Goal: Task Accomplishment & Management: Use online tool/utility

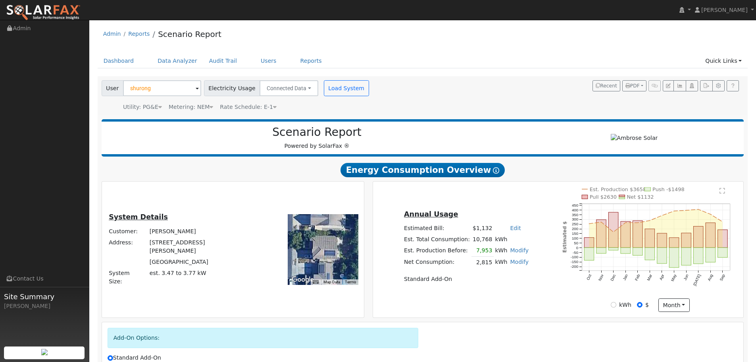
click at [50, 12] on img at bounding box center [43, 12] width 75 height 17
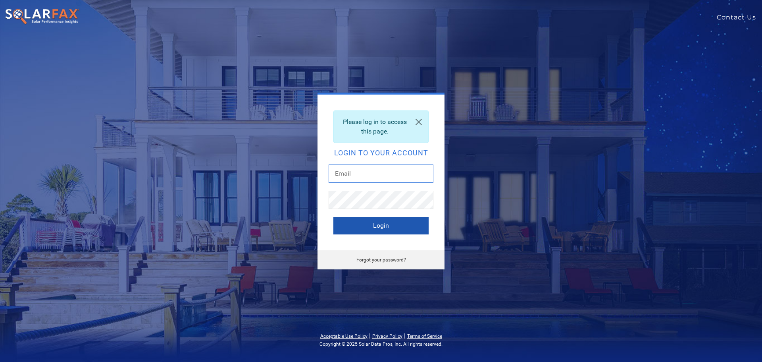
type input "[PERSON_NAME][EMAIL_ADDRESS][DOMAIN_NAME]"
click at [367, 228] on button "Login" at bounding box center [381, 225] width 95 height 17
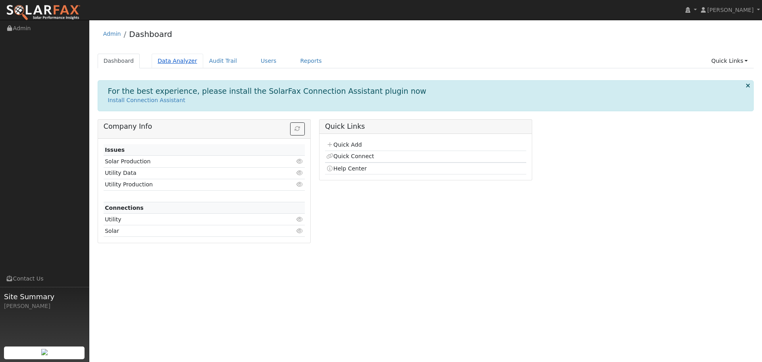
click at [176, 61] on link "Data Analyzer" at bounding box center [178, 61] width 52 height 15
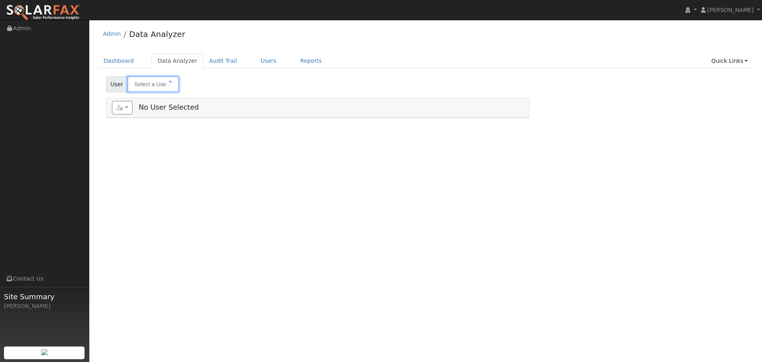
type input "[PERSON_NAME]"
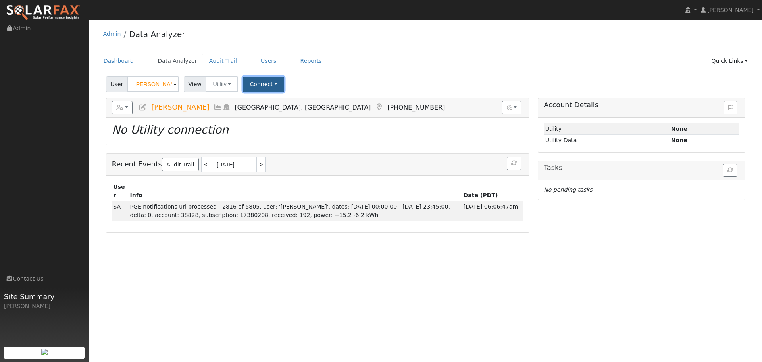
click at [252, 85] on button "Connect" at bounding box center [263, 84] width 41 height 15
click at [268, 120] on link "Quick Connect" at bounding box center [275, 118] width 62 height 11
click at [287, 119] on link "Quick Connect" at bounding box center [275, 118] width 62 height 11
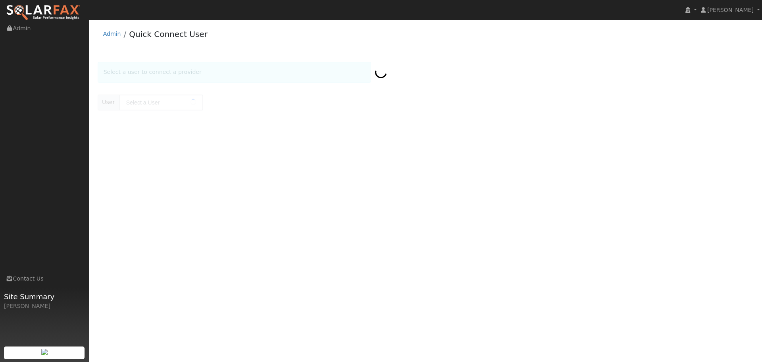
type input "[PERSON_NAME]"
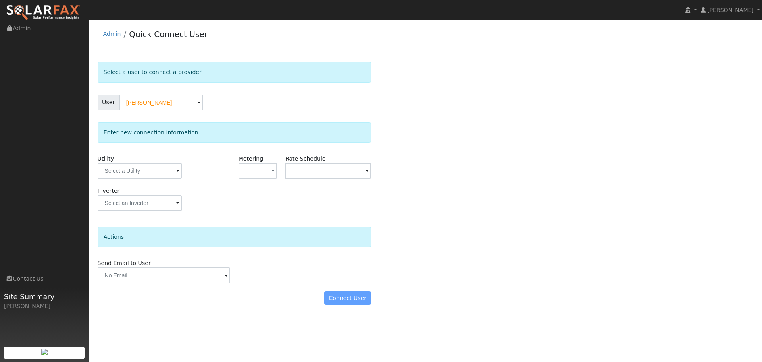
click at [205, 153] on div "Enter new connection information Utility Metering - None - NEM NBT Rate Schedul…" at bounding box center [235, 170] width 274 height 96
click at [346, 298] on div "Connect User" at bounding box center [234, 298] width 282 height 14
click at [137, 176] on input "text" at bounding box center [140, 171] width 84 height 16
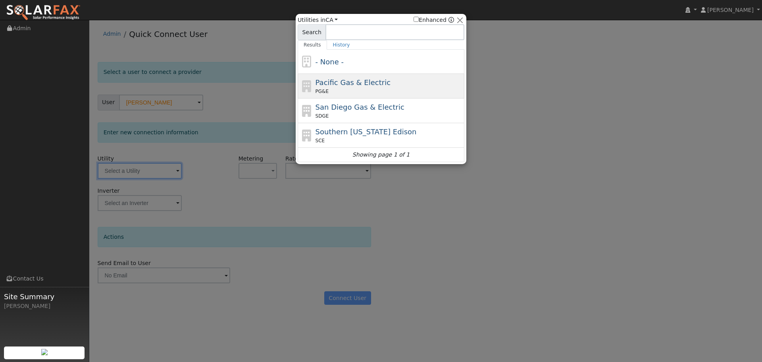
click at [376, 89] on div "PG&E" at bounding box center [389, 91] width 147 height 7
type input "PG&E"
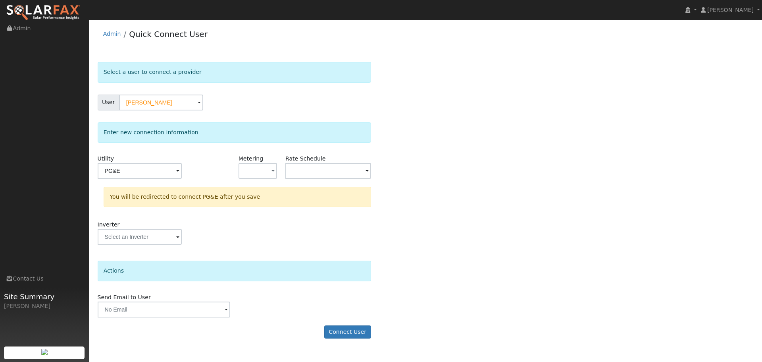
click at [556, 149] on div "Select a user to connect a provider User Shurong Huang Account Default Account …" at bounding box center [426, 204] width 657 height 284
click at [336, 331] on button "Connect User" at bounding box center [347, 332] width 47 height 14
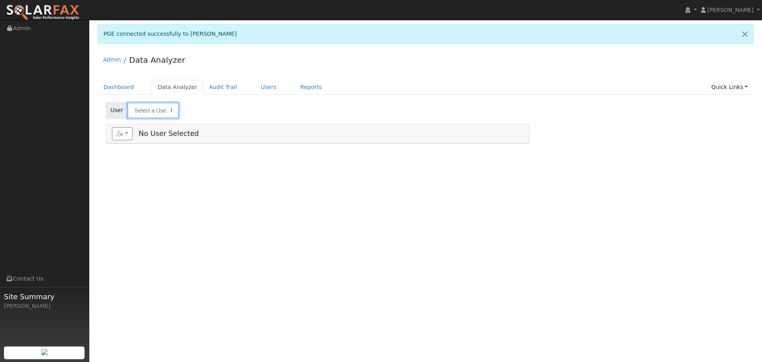
type input "[PERSON_NAME]"
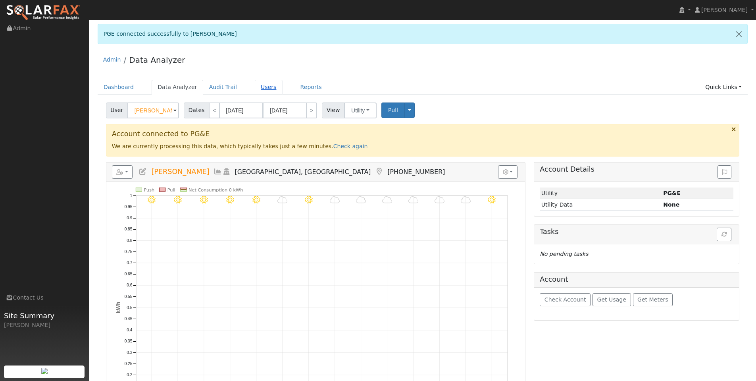
click at [255, 86] on link "Users" at bounding box center [269, 87] width 28 height 15
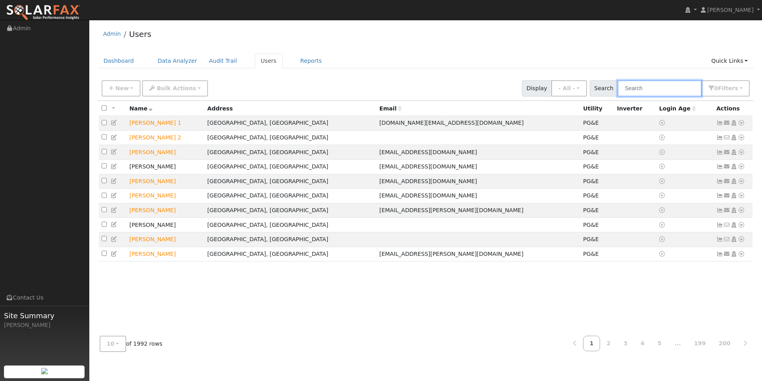
click at [652, 91] on input "text" at bounding box center [660, 88] width 84 height 16
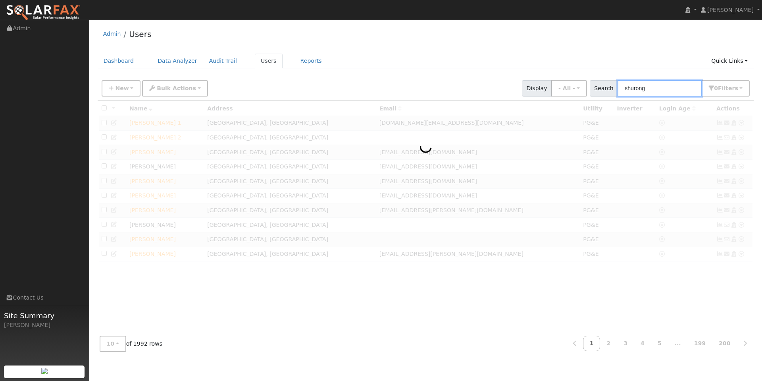
type input "shurong"
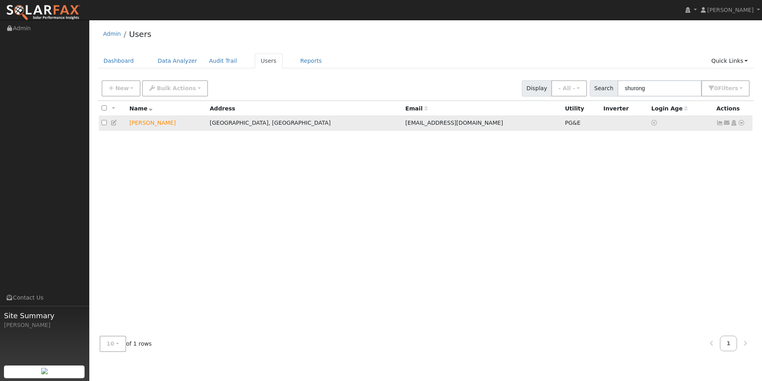
click at [141, 126] on td "[PERSON_NAME]" at bounding box center [167, 123] width 80 height 15
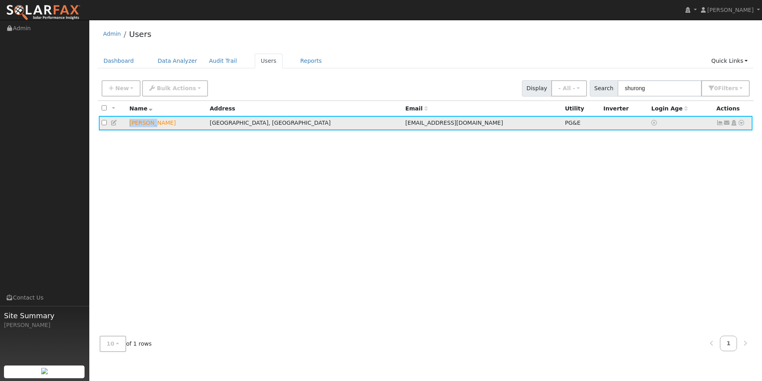
click at [141, 126] on td "[PERSON_NAME]" at bounding box center [167, 123] width 80 height 15
click at [742, 125] on icon at bounding box center [741, 123] width 7 height 6
click at [668, 185] on link "Solar" at bounding box center [659, 182] width 55 height 11
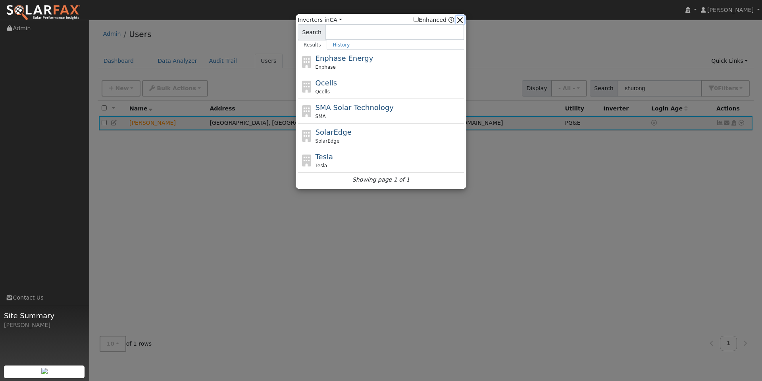
click at [465, 17] on button "button" at bounding box center [460, 20] width 8 height 8
